Goal: Information Seeking & Learning: Learn about a topic

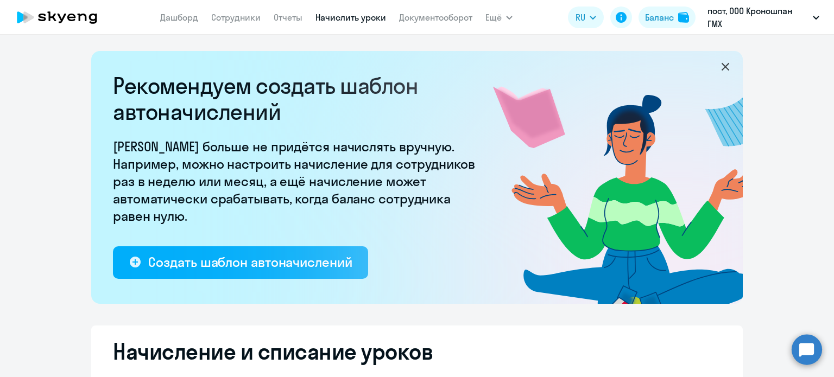
select select "10"
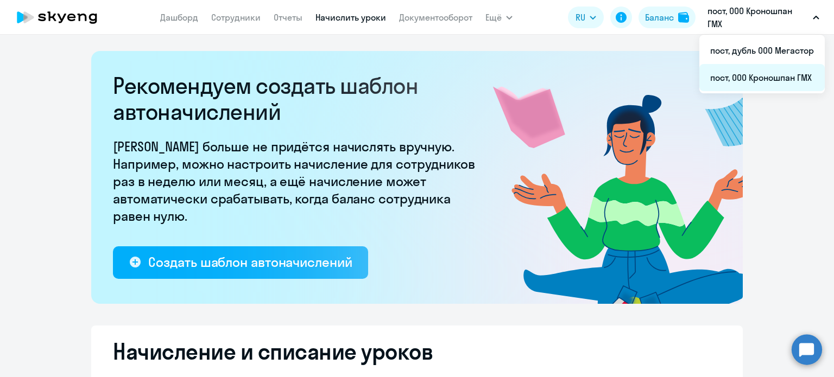
click at [757, 77] on li "пост, ООО Кроношпан ГМХ" at bounding box center [761, 77] width 125 height 27
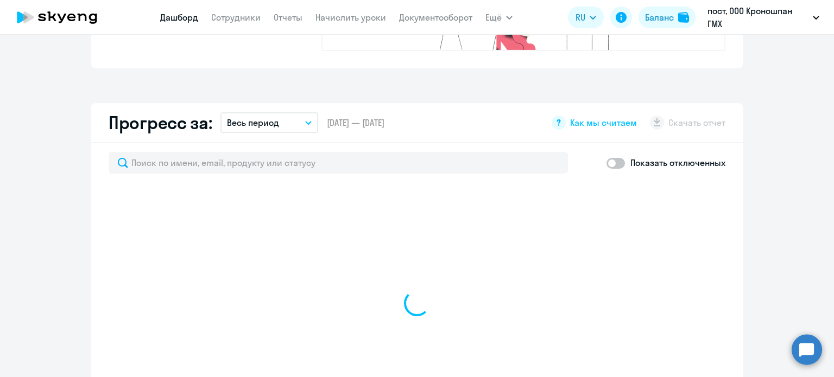
scroll to position [651, 0]
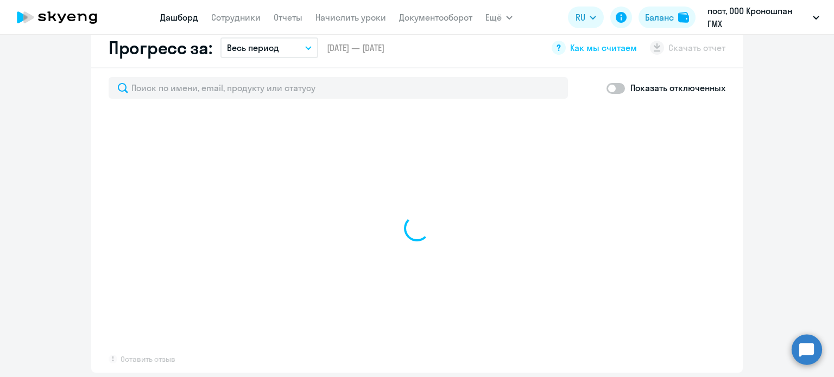
select select "30"
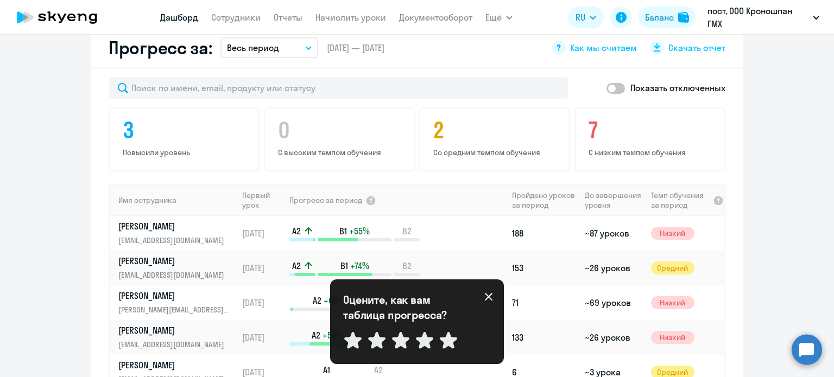
click at [68, 198] on app-progress-dashboard "Прогресс за: Весь период – [DATE] — [DATE] Как мы считаем Скачать отчет Показат…" at bounding box center [417, 247] width 834 height 438
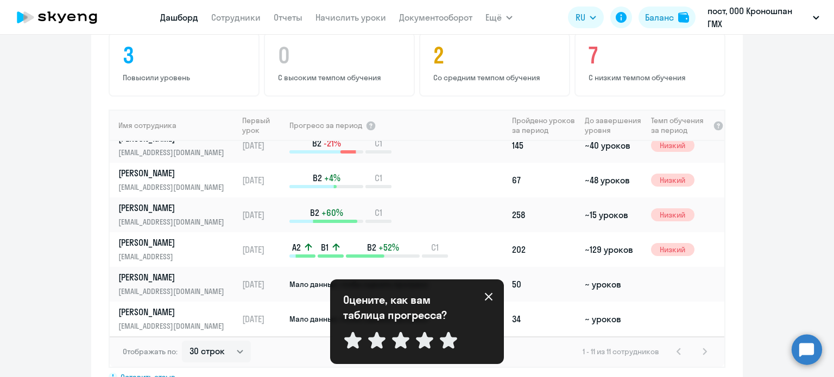
scroll to position [760, 0]
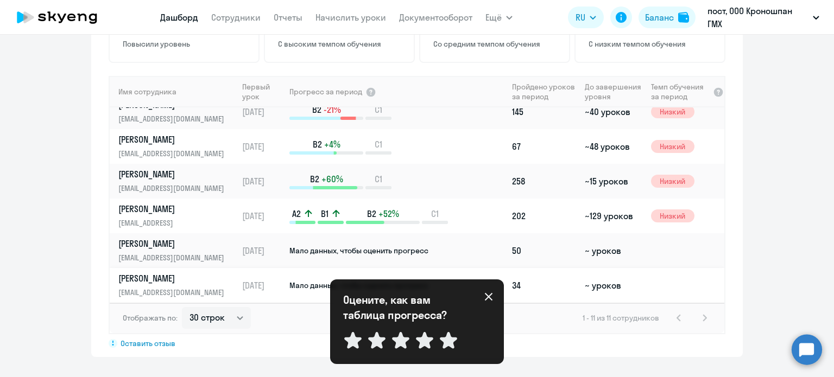
click at [145, 272] on p "[PERSON_NAME]" at bounding box center [174, 278] width 112 height 12
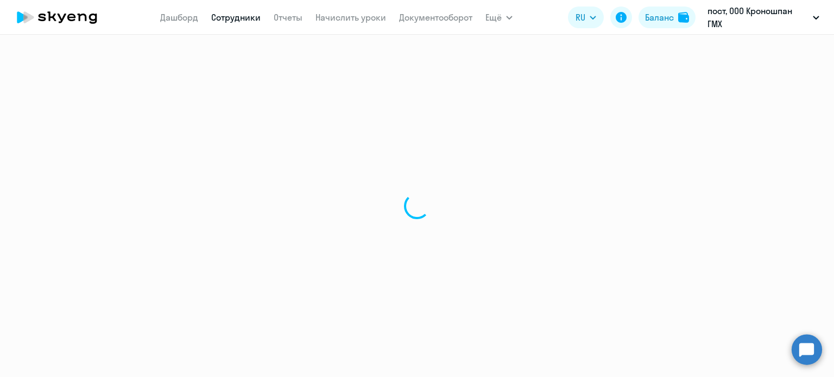
select select "english"
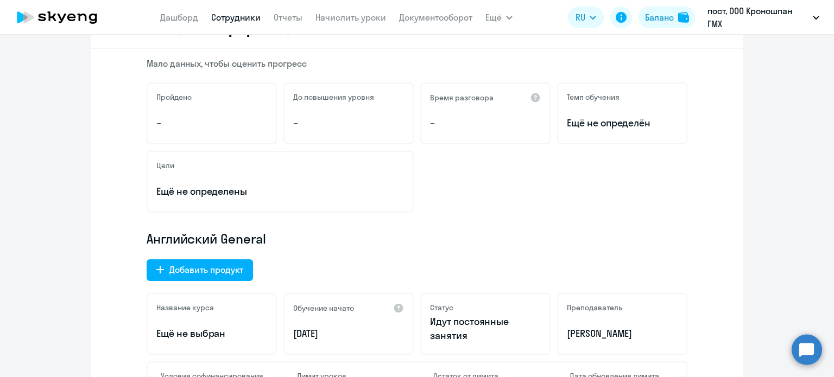
scroll to position [217, 0]
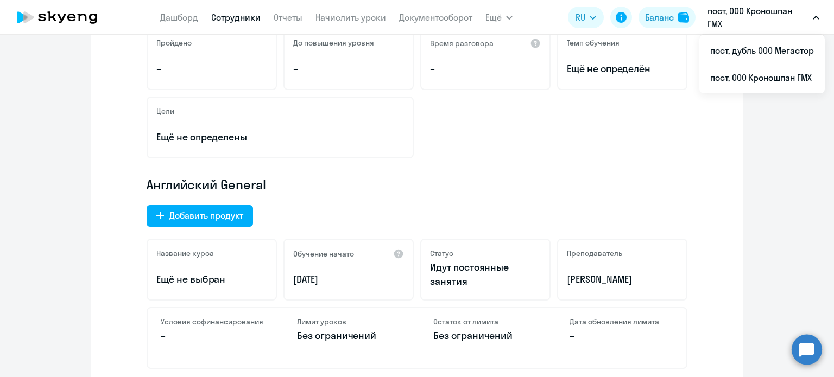
click at [436, 181] on p "Английский General" at bounding box center [417, 184] width 541 height 17
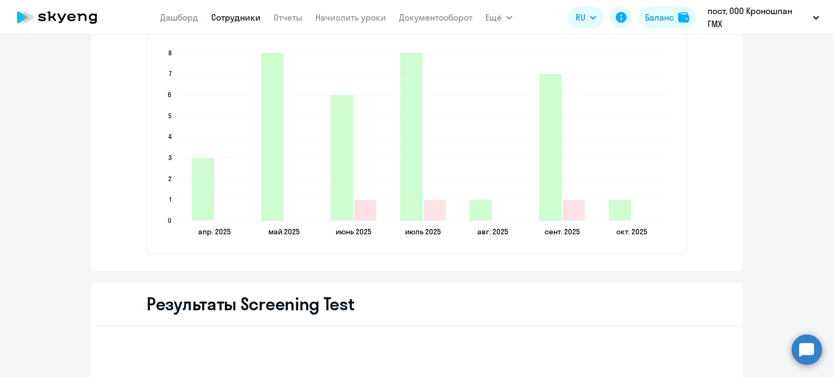
scroll to position [1466, 0]
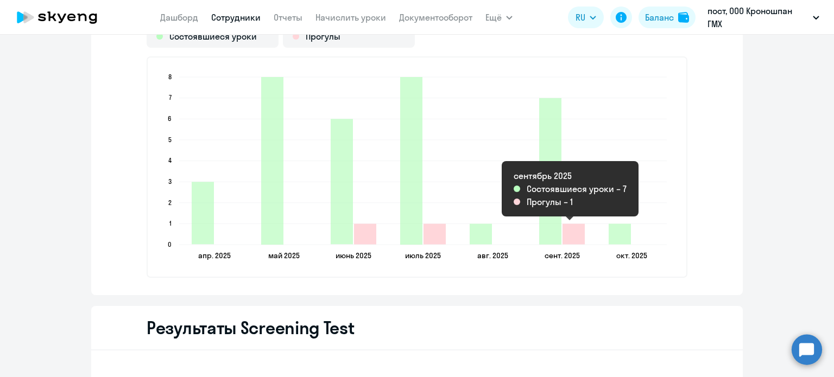
click at [573, 236] on icon "2025-09-09T21:00:00.000Z Прогулы 1" at bounding box center [573, 234] width 22 height 21
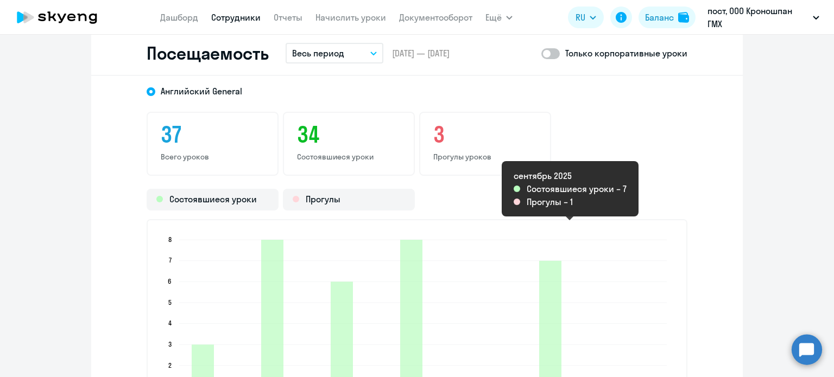
scroll to position [1303, 0]
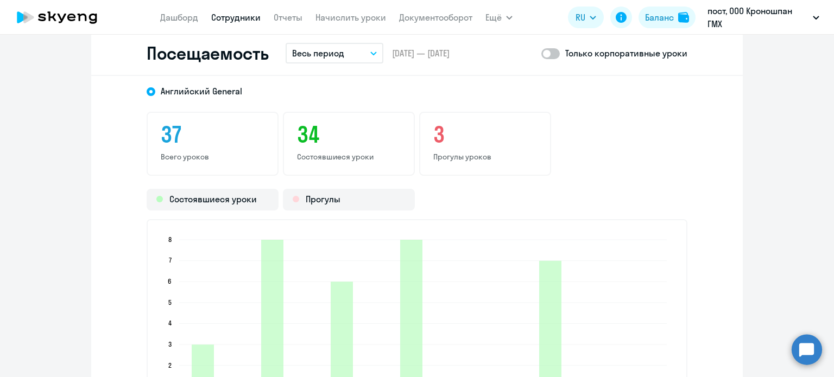
click at [447, 142] on h3 "3" at bounding box center [485, 135] width 104 height 26
click at [435, 136] on h3 "3" at bounding box center [485, 135] width 104 height 26
click at [308, 199] on div "Прогулы" at bounding box center [349, 200] width 132 height 22
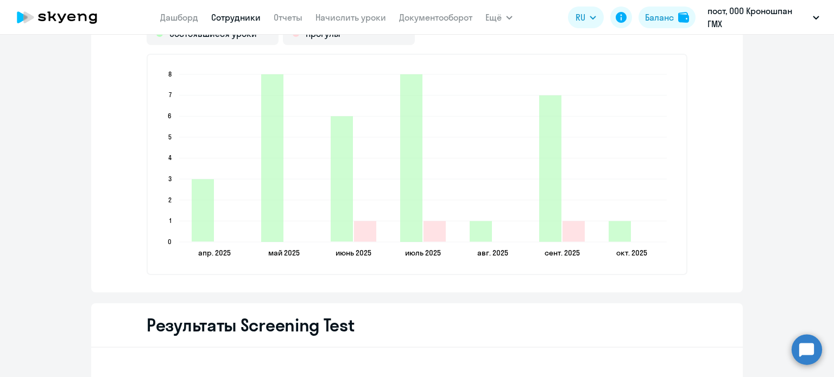
scroll to position [1520, 0]
